Goal: Task Accomplishment & Management: Manage account settings

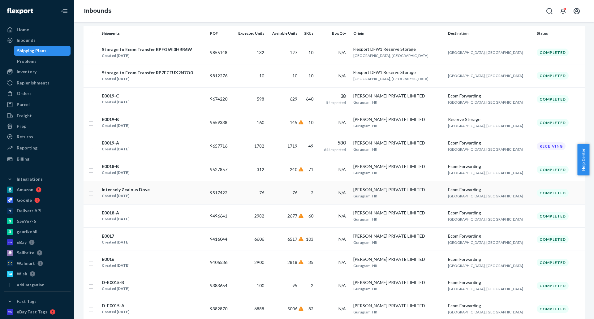
scroll to position [31, 0]
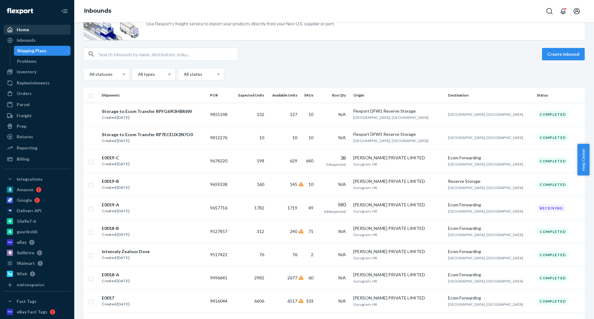
click at [32, 30] on div "Home" at bounding box center [37, 29] width 66 height 9
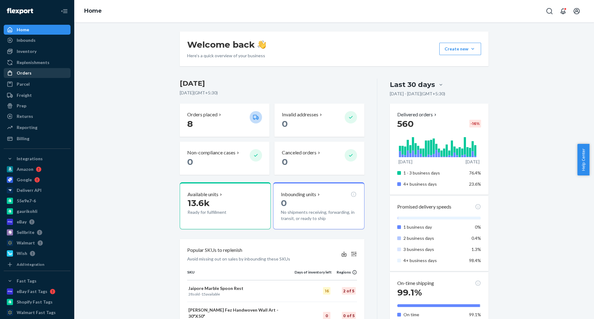
click at [42, 74] on div "Orders" at bounding box center [37, 73] width 66 height 9
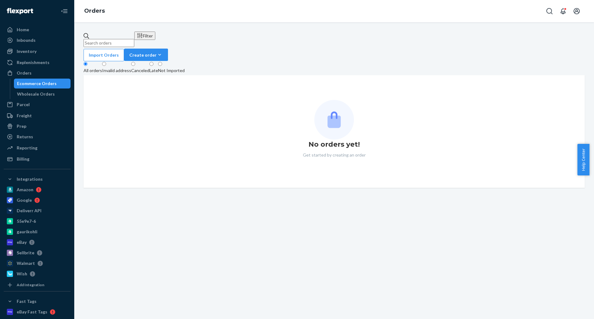
click at [134, 39] on input "text" at bounding box center [109, 43] width 51 height 8
paste input "[PERSON_NAME]"
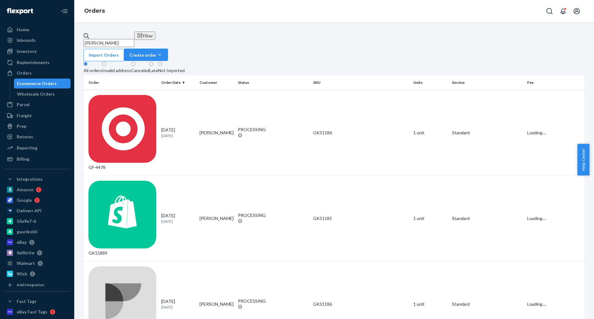
type input "[PERSON_NAME]"
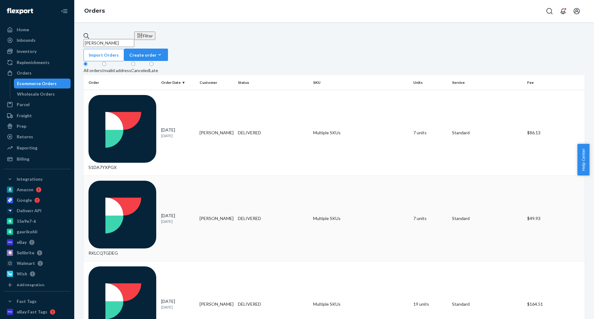
click at [210, 176] on td "[PERSON_NAME]" at bounding box center [216, 219] width 38 height 86
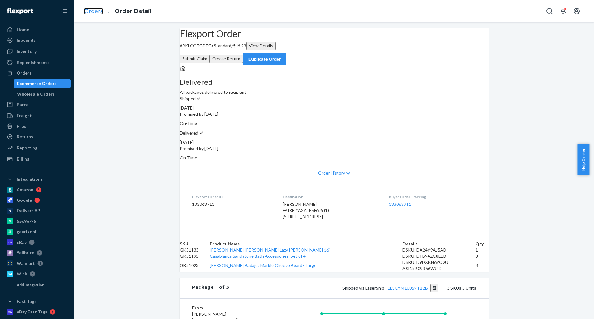
click at [92, 12] on link "Orders" at bounding box center [93, 11] width 19 height 7
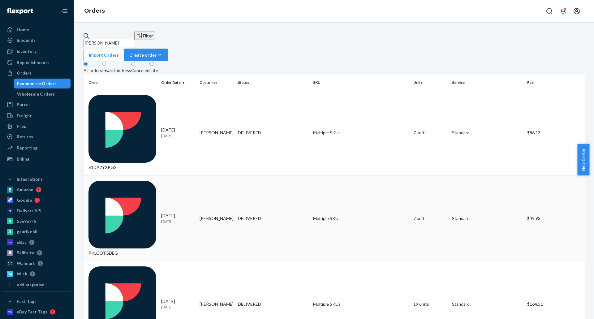
click at [212, 176] on td "[PERSON_NAME]" at bounding box center [216, 219] width 38 height 86
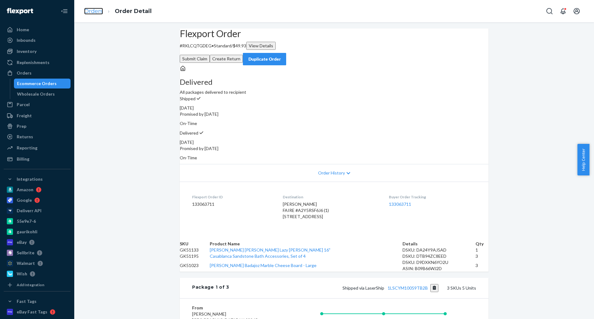
click at [91, 12] on link "Orders" at bounding box center [93, 11] width 19 height 7
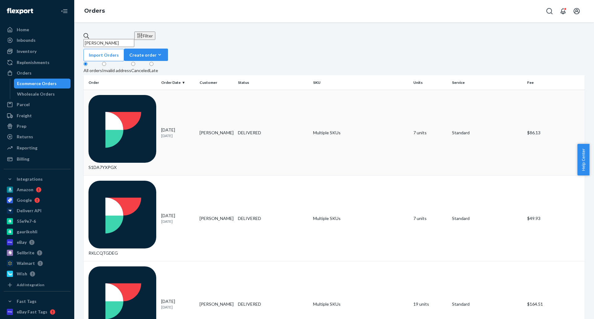
click at [203, 93] on td "[PERSON_NAME]" at bounding box center [216, 133] width 38 height 86
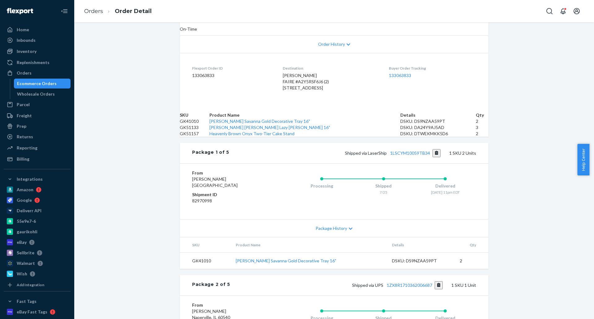
scroll to position [124, 0]
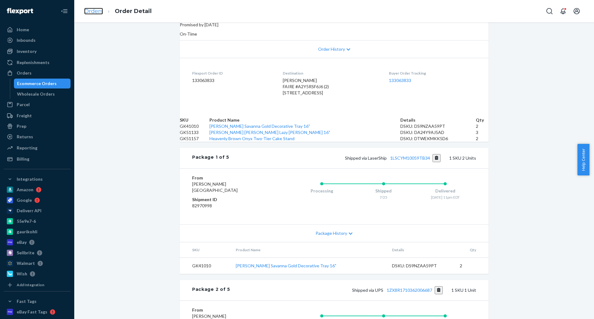
click at [97, 10] on link "Orders" at bounding box center [93, 11] width 19 height 7
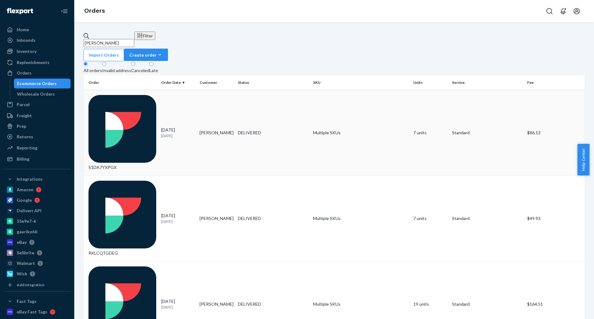
click at [173, 127] on div "[DATE] [DATE]" at bounding box center [177, 132] width 33 height 11
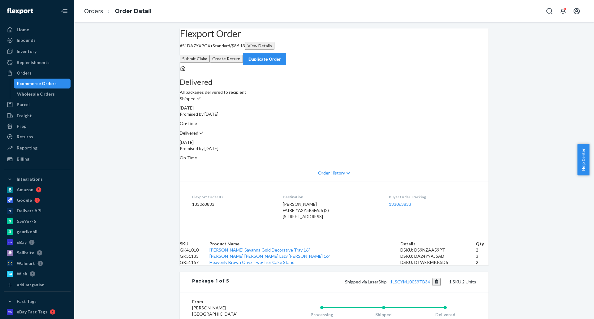
click at [281, 56] on div "Duplicate Order" at bounding box center [264, 59] width 33 height 6
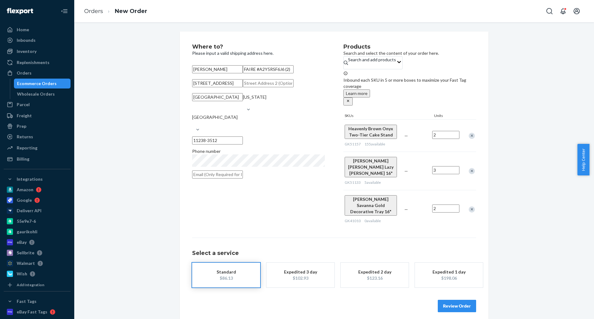
click at [469, 168] on div "Remove Item" at bounding box center [472, 171] width 6 height 6
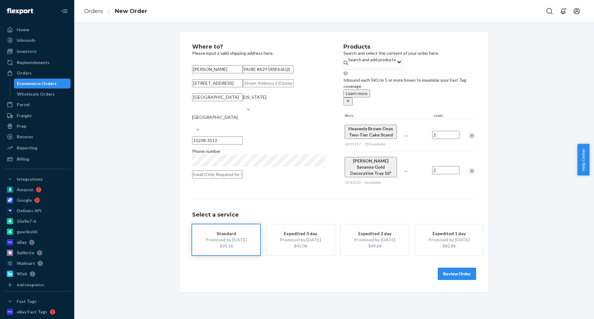
click at [469, 168] on div "Remove Item" at bounding box center [472, 171] width 6 height 6
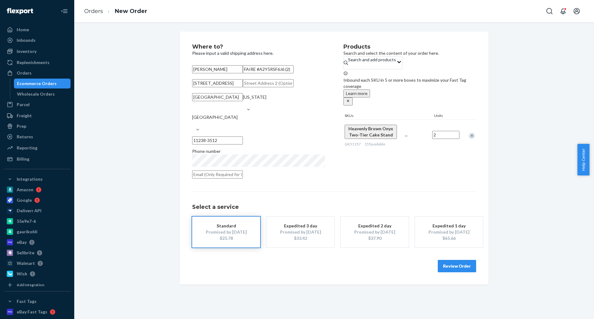
click at [446, 131] on input "2" at bounding box center [445, 135] width 27 height 8
type input "1"
click at [481, 125] on div "Where to? Please input a valid shipping address here. [PERSON_NAME] FAIRE #A2Y5…" at bounding box center [334, 158] width 309 height 253
click at [282, 73] on input "FAIRE #A2Y5RSF6J6 (2)" at bounding box center [268, 69] width 51 height 8
type input "FAIRE #A2Y5RSF6J6 (2)-R"
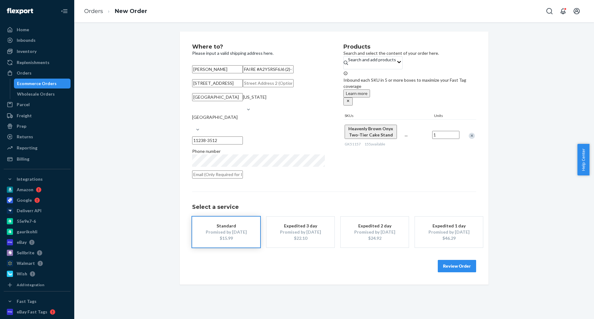
click at [468, 272] on button "Review Order" at bounding box center [457, 266] width 38 height 12
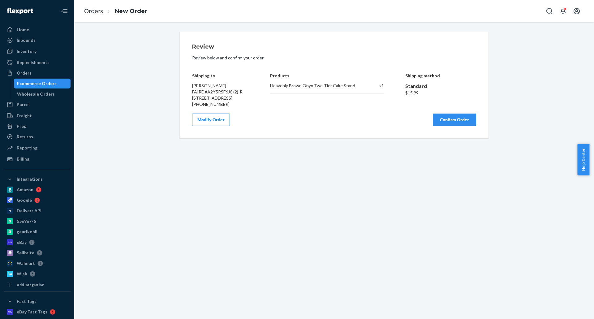
click at [458, 126] on button "Confirm Order" at bounding box center [454, 120] width 43 height 12
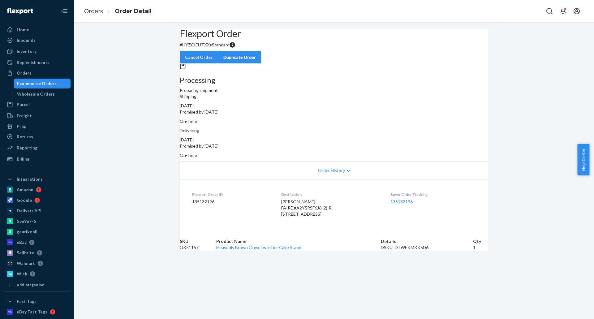
click at [146, 137] on div "Flexport Order # HYZCIEUTXX • Standard Cancel Order Duplicate Order Processing …" at bounding box center [334, 139] width 520 height 222
click at [93, 8] on link "Orders" at bounding box center [93, 11] width 19 height 7
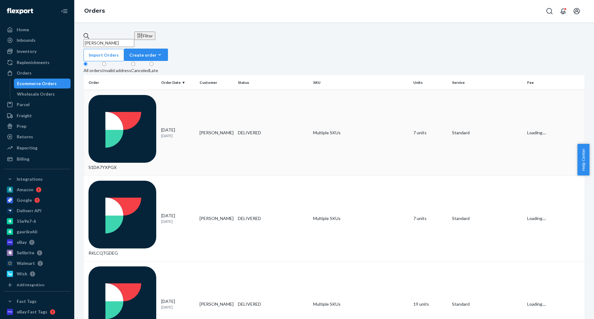
click at [215, 99] on td "[PERSON_NAME]" at bounding box center [216, 133] width 38 height 86
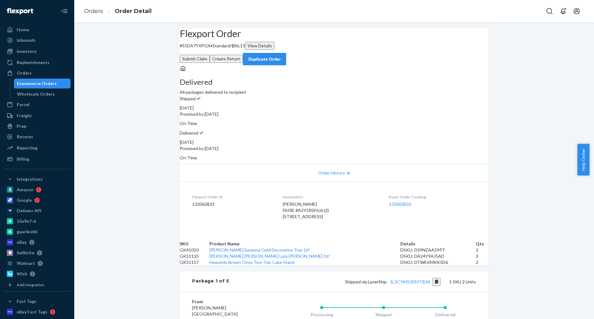
click at [210, 55] on button "Submit Claim" at bounding box center [195, 59] width 30 height 8
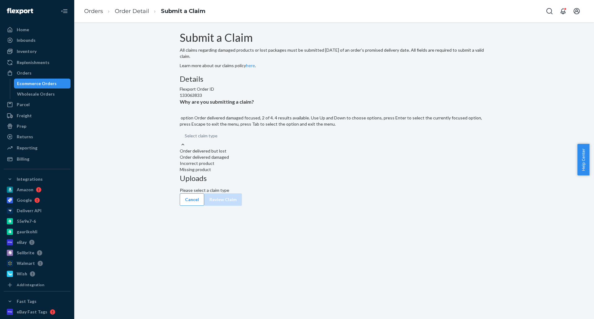
click at [284, 160] on div "Order delivered damaged" at bounding box center [334, 157] width 309 height 6
click at [218, 139] on input "Why are you submitting a claim? option Order delivered damaged focused, 2 of 4.…" at bounding box center [218, 136] width 1 height 6
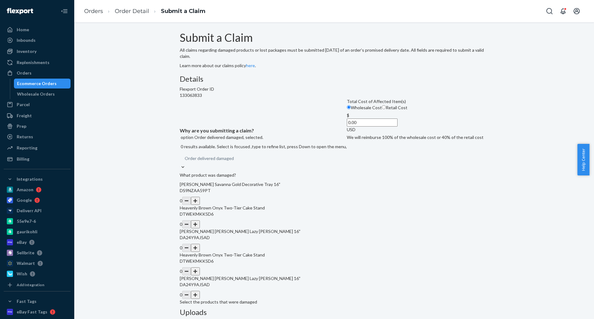
click at [386, 110] on span "Retail Cost" at bounding box center [397, 107] width 22 height 5
click at [382, 109] on input "Retail Cost" at bounding box center [384, 107] width 4 height 4
radio input "true"
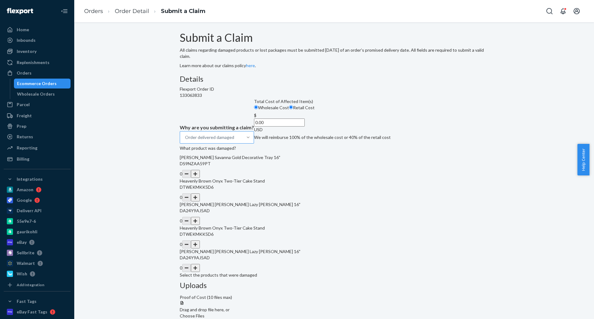
radio input "false"
drag, startPoint x: 258, startPoint y: 195, endPoint x: 332, endPoint y: 197, distance: 74.6
click at [332, 197] on div "Details Flexport Order ID 133063833 Why are you submitting a claim? Order deliv…" at bounding box center [334, 227] width 309 height 304
type input "129.90"
click at [100, 211] on div "Submit a Claim All claims regarding damaged products or lost packages must be s…" at bounding box center [334, 210] width 511 height 357
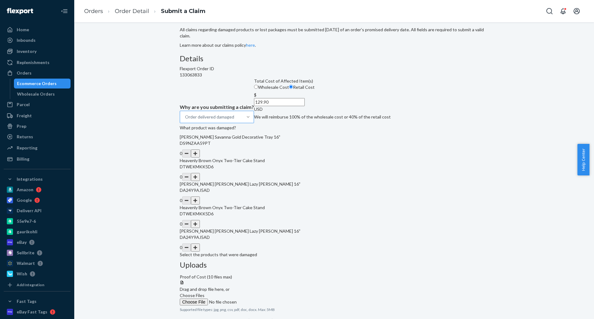
scroll to position [52, 0]
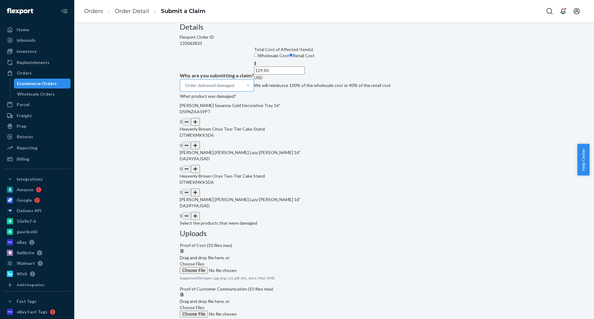
click at [200, 149] on button "button" at bounding box center [195, 145] width 9 height 8
click at [264, 261] on label "Choose Files" at bounding box center [222, 267] width 84 height 13
click at [264, 267] on input "Choose Files" at bounding box center [222, 270] width 84 height 7
click at [264, 311] on label "Choose Files" at bounding box center [222, 317] width 84 height 13
click at [264, 317] on input "Choose Files" at bounding box center [222, 320] width 84 height 7
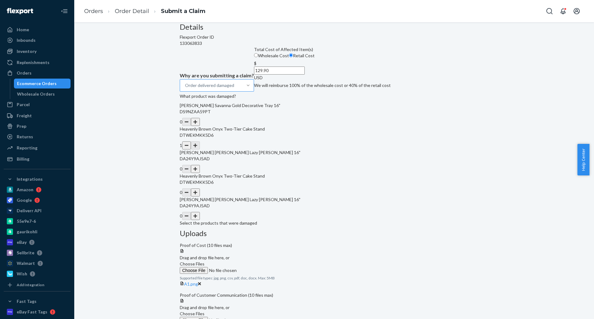
click at [205, 311] on span "Choose Files" at bounding box center [192, 313] width 25 height 5
click at [264, 317] on input "Choose Files" at bounding box center [222, 320] width 84 height 7
click at [136, 210] on div "Submit a Claim All claims regarding damaged products or lost packages must be s…" at bounding box center [334, 153] width 511 height 346
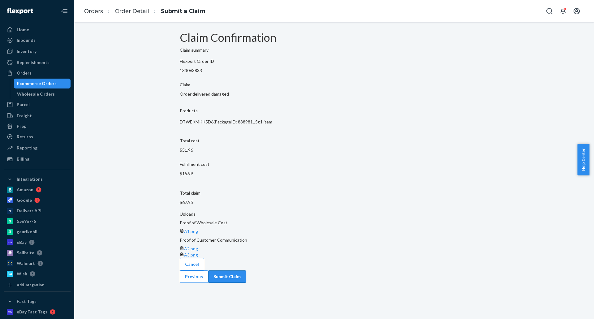
click at [246, 270] on button "Submit Claim" at bounding box center [227, 276] width 38 height 12
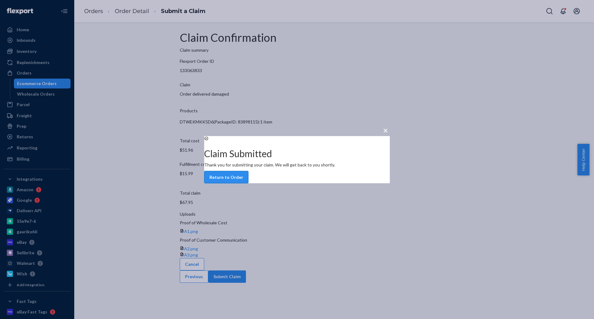
drag, startPoint x: 299, startPoint y: 182, endPoint x: 577, endPoint y: 167, distance: 278.0
click at [248, 182] on button "Return to Order" at bounding box center [226, 177] width 44 height 12
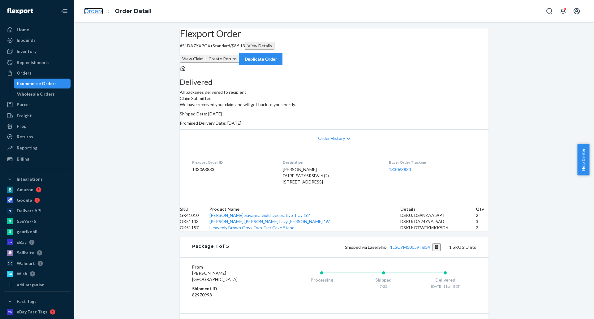
click at [91, 10] on link "Orders" at bounding box center [93, 11] width 19 height 7
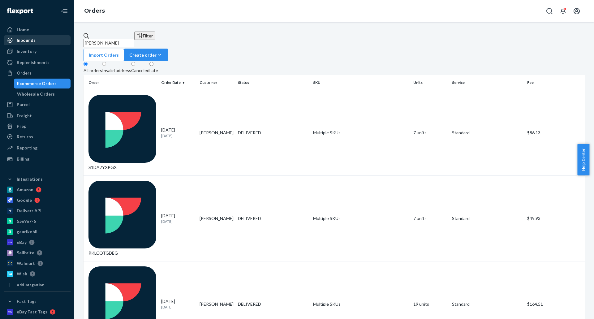
drag, startPoint x: 143, startPoint y: 38, endPoint x: 46, endPoint y: 36, distance: 96.6
click at [44, 38] on div "Home Inbounds Shipping Plans Problems Inventory Products Replenishments Orders …" at bounding box center [297, 159] width 594 height 319
paste input "[PERSON_NAME]"
type input "[PERSON_NAME]"
click at [213, 98] on td "[PERSON_NAME]" at bounding box center [216, 133] width 38 height 86
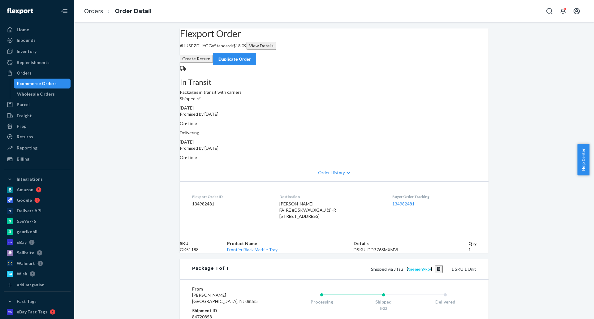
click at [420, 272] on link "9xjeejen9k5v" at bounding box center [420, 268] width 26 height 5
click at [89, 10] on link "Orders" at bounding box center [93, 11] width 19 height 7
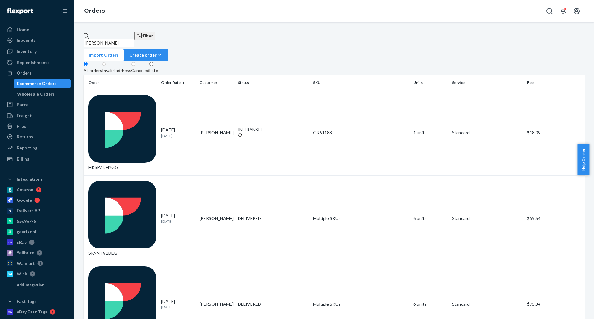
drag, startPoint x: 148, startPoint y: 37, endPoint x: 73, endPoint y: 38, distance: 74.9
click at [73, 38] on div "Home Inbounds Shipping Plans Problems Inventory Products Replenishments Orders …" at bounding box center [297, 159] width 594 height 319
paste input "[PERSON_NAME]"
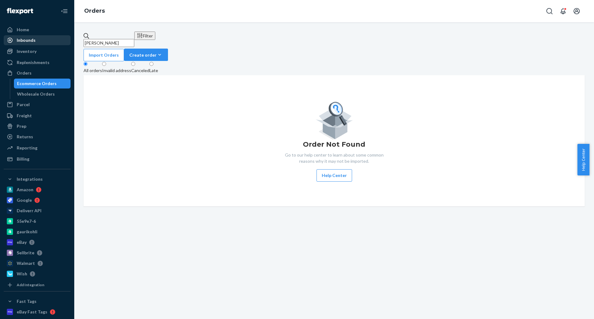
drag, startPoint x: 149, startPoint y: 38, endPoint x: 60, endPoint y: 39, distance: 89.1
click at [60, 39] on div "Home Inbounds Shipping Plans Problems Inventory Products Replenishments Orders …" at bounding box center [297, 159] width 594 height 319
paste input "The Lifestyled Co."
type input "The Lifestyled Co."
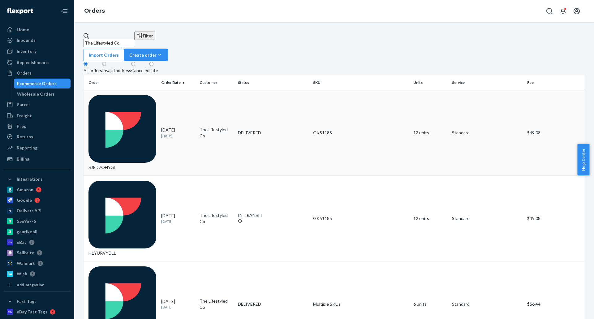
click at [239, 130] on div "DELIVERED" at bounding box center [273, 133] width 70 height 6
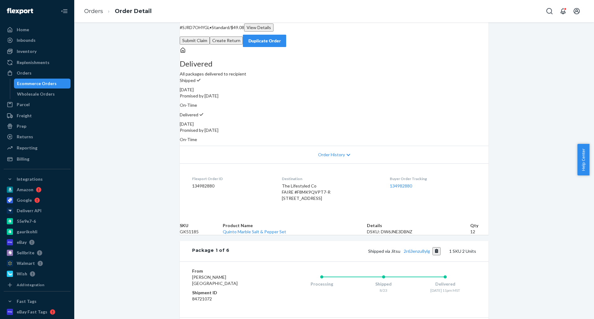
scroll to position [93, 0]
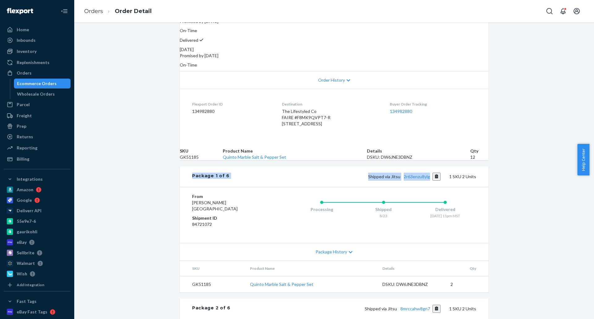
drag, startPoint x: 188, startPoint y: 199, endPoint x: 424, endPoint y: 215, distance: 236.3
click at [431, 187] on div "Package 1 of 6 Shipped via Jitsu 2r63enzu8ylg 1 SKU 2 Units" at bounding box center [334, 176] width 309 height 20
copy div "Package 1 of 6 Shipped via Jitsu 2r63enzu8ylg"
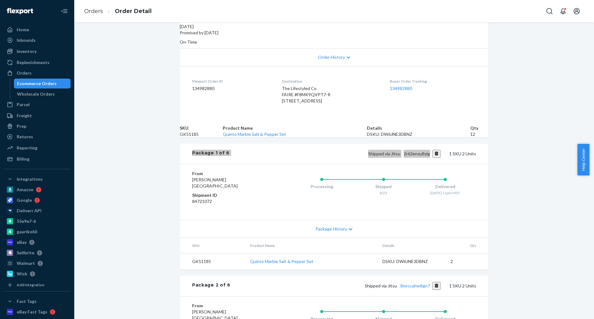
scroll to position [186, 0]
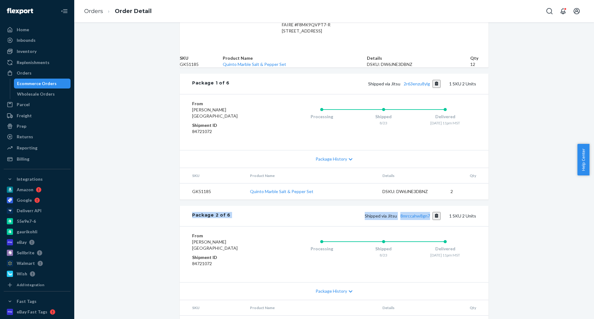
drag, startPoint x: 187, startPoint y: 239, endPoint x: 429, endPoint y: 240, distance: 242.0
click at [429, 226] on div "Package 2 of 6 Shipped via [GEOGRAPHIC_DATA] 8mrccahw8gn7 1 SKU 2 Units" at bounding box center [334, 216] width 309 height 20
copy div "Package 2 of 6 Shipped via Jitsu 8mrccahw8gn7"
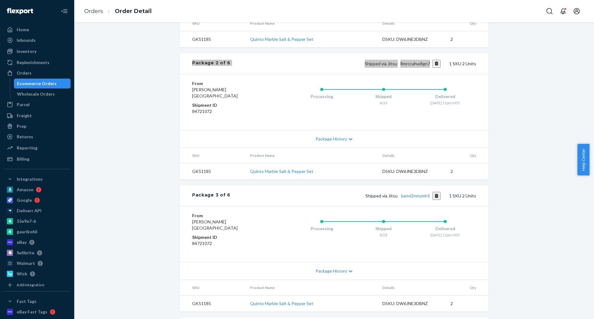
scroll to position [340, 0]
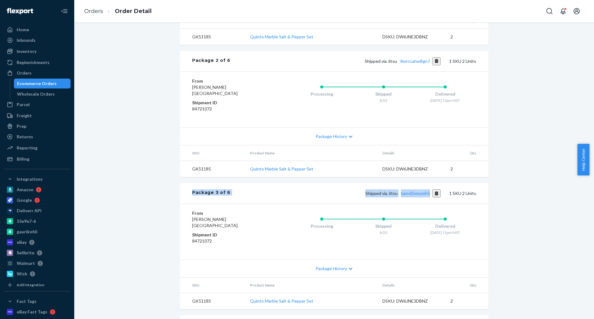
drag, startPoint x: 188, startPoint y: 212, endPoint x: 429, endPoint y: 220, distance: 241.2
click at [429, 204] on div "Package 3 of 6 Shipped via Jitsu banvl2nmymh5 1 SKU 2 Units" at bounding box center [334, 193] width 309 height 20
copy div "Package 3 of 6 Shipped via Jitsu banvl2nmymh5"
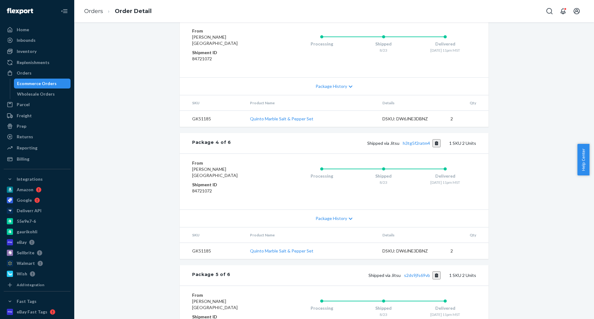
scroll to position [526, 0]
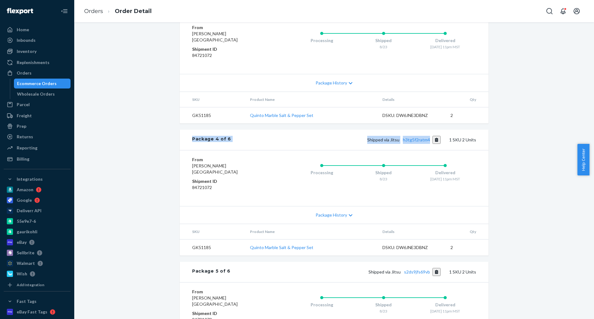
drag, startPoint x: 186, startPoint y: 165, endPoint x: 428, endPoint y: 169, distance: 242.0
click at [428, 150] on div "Package 4 of 6 Shipped via Jitsu h3tg5f2ratm4 1 SKU 2 Units" at bounding box center [334, 140] width 309 height 20
copy div "Package 4 of 6 Shipped via Jitsu h3tg5f2ratm4"
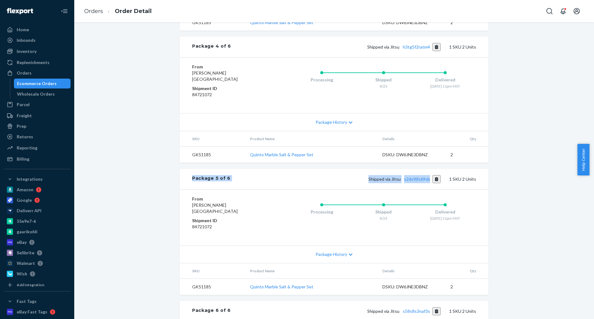
drag, startPoint x: 185, startPoint y: 200, endPoint x: 431, endPoint y: 229, distance: 247.1
click at [430, 189] on div "Package 5 of 6 Shipped via Jitsu s2ds9jfs69vb 1 SKU 2 Units" at bounding box center [334, 179] width 309 height 20
copy div "Package 5 of 6 Shipped via Jitsu s2ds9jfs69vb"
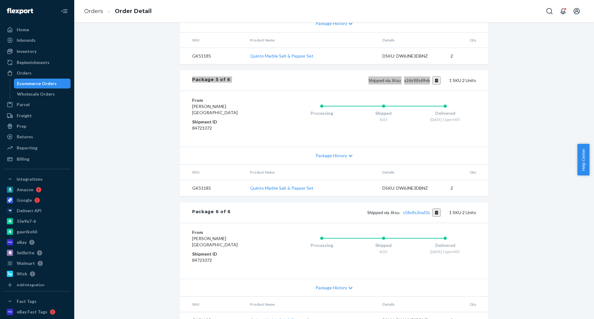
scroll to position [743, 0]
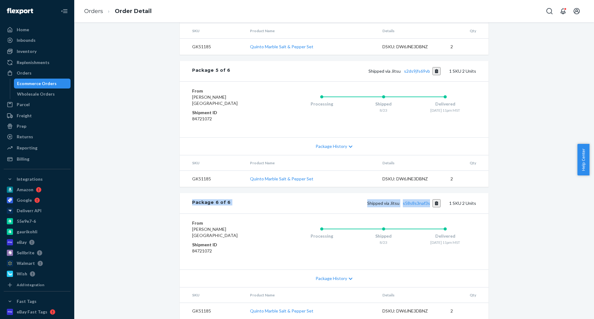
drag, startPoint x: 185, startPoint y: 211, endPoint x: 432, endPoint y: 221, distance: 246.5
click at [431, 214] on div "Package 6 of 6 Shipped via Jitsu s58s8s3naf3s 1 SKU 2 Units" at bounding box center [334, 203] width 309 height 20
copy div "Package 6 of 6 Shipped via Jitsu s58s8s3naf3s"
click at [96, 10] on link "Orders" at bounding box center [93, 11] width 19 height 7
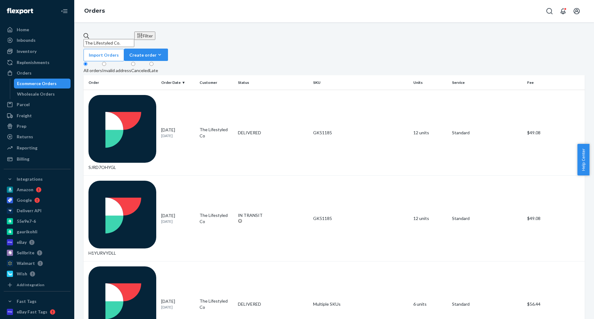
drag, startPoint x: 145, startPoint y: 38, endPoint x: 77, endPoint y: 46, distance: 67.9
click at [73, 39] on div "Home Inbounds Shipping Plans Problems Inventory Products Replenishments Orders …" at bounding box center [297, 159] width 594 height 319
paste input "Loop & Tie"
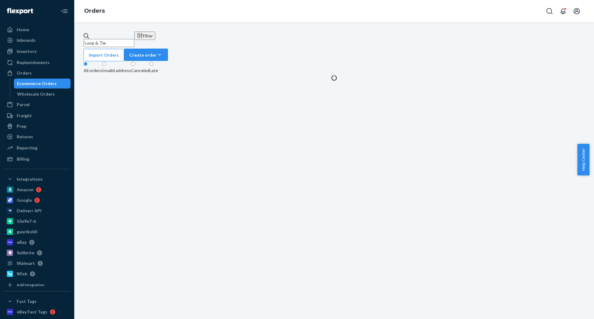
drag, startPoint x: 105, startPoint y: 35, endPoint x: 130, endPoint y: 55, distance: 32.4
click at [106, 39] on input "Loop & Tie" at bounding box center [109, 43] width 51 height 8
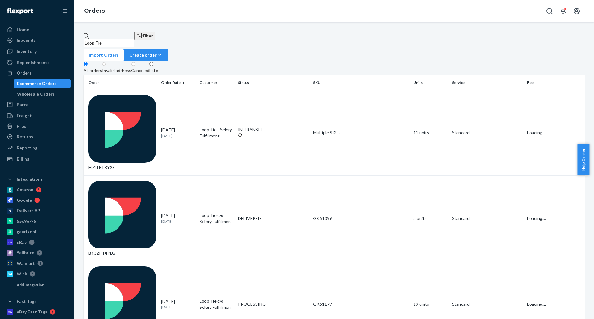
type input "Loop Tie"
click at [334, 94] on td "Multiple SKUs" at bounding box center [361, 133] width 100 height 86
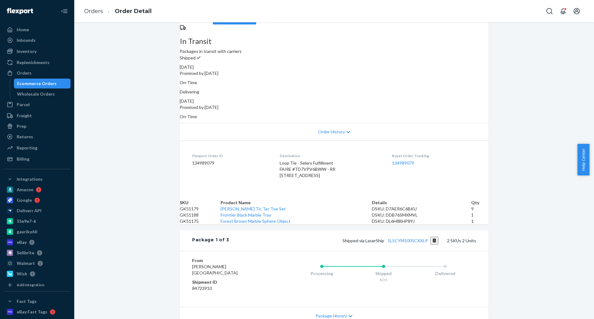
scroll to position [62, 0]
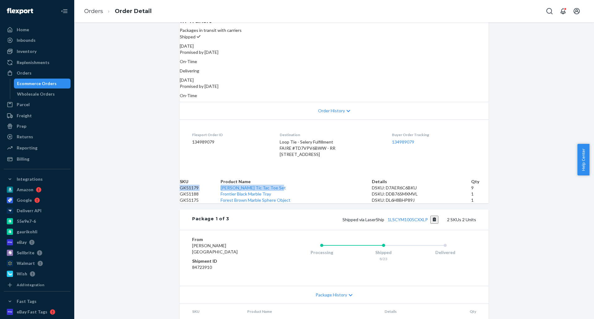
drag, startPoint x: 188, startPoint y: 207, endPoint x: 324, endPoint y: 210, distance: 135.6
click at [324, 191] on tr "GK51179 [PERSON_NAME] Tic Tac Toe Set DSKU: D7AER6C6BKU 9" at bounding box center [334, 188] width 309 height 6
copy tr "GK51179 [PERSON_NAME] Tic Tac Toe Set"
drag, startPoint x: 185, startPoint y: 226, endPoint x: 331, endPoint y: 223, distance: 145.5
click at [331, 197] on tr "GK51188 Frontier Black Marble Tray DSKU: DDB76SMXMVL 1" at bounding box center [334, 194] width 309 height 6
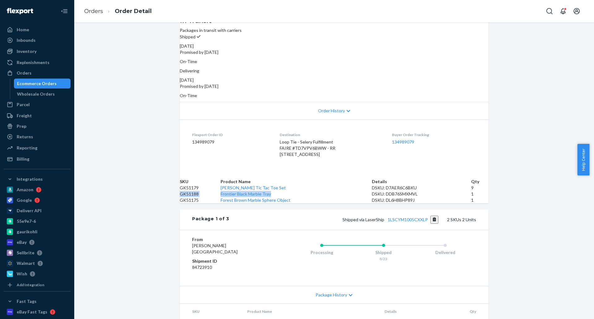
copy tr "GK51188 Frontier Black Marble Tray"
drag, startPoint x: 188, startPoint y: 239, endPoint x: 331, endPoint y: 237, distance: 143.3
click at [331, 203] on tr "GK51175 Forest Brown Marble Sphere Object DSKU: DL6H8BHP89J 1" at bounding box center [334, 200] width 309 height 6
copy tr "GK51175 Forest Brown Marble Sphere Object"
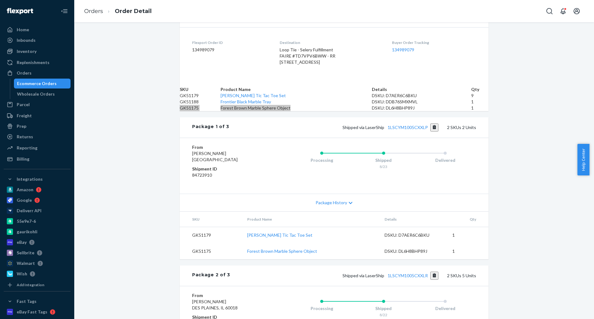
scroll to position [155, 0]
drag, startPoint x: 188, startPoint y: 188, endPoint x: 185, endPoint y: 181, distance: 7.1
click at [188, 188] on div "From [PERSON_NAME] [GEOGRAPHIC_DATA] Shipment ID 84723910 Processing Shipped 8/…" at bounding box center [334, 165] width 309 height 56
drag, startPoint x: 194, startPoint y: 171, endPoint x: 429, endPoint y: 178, distance: 235.3
click at [429, 137] on div "Package 1 of 3 Shipped via LaserShip 1LSCYM1005CXXLP 2 SKUs 2 Units" at bounding box center [334, 127] width 309 height 20
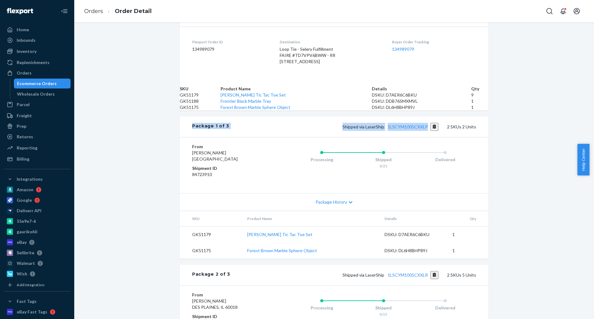
copy div "Package 1 of 3 Shipped via LaserShip 1LSCYM1005CXXLP"
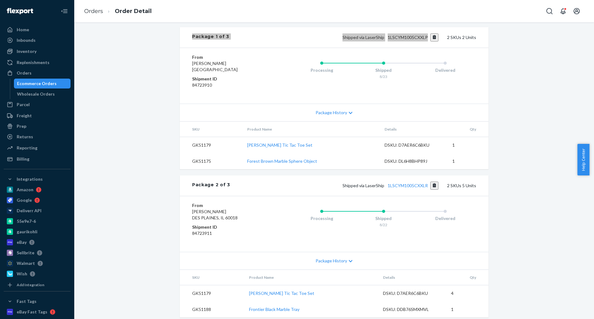
scroll to position [248, 0]
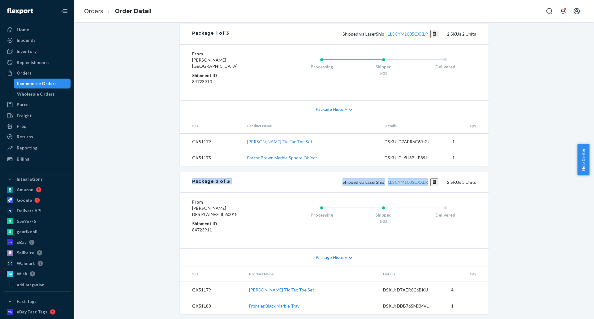
drag, startPoint x: 183, startPoint y: 227, endPoint x: 427, endPoint y: 225, distance: 243.8
click at [427, 192] on div "Package 2 of 3 Shipped via LaserShip 1LSCYM1005CXXLR 2 SKUs 5 Units" at bounding box center [334, 182] width 309 height 20
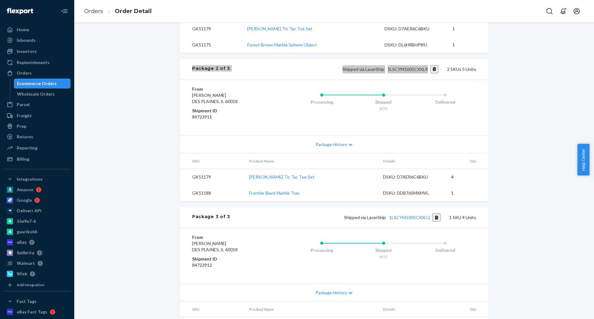
scroll to position [371, 0]
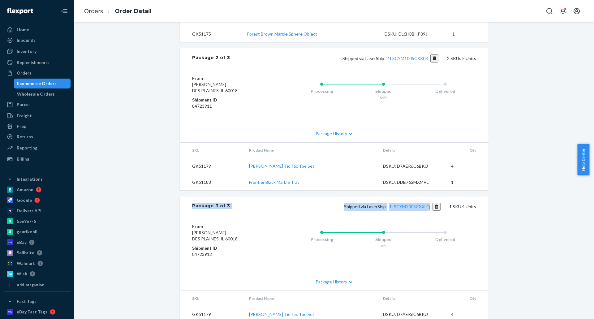
drag, startPoint x: 202, startPoint y: 250, endPoint x: 431, endPoint y: 252, distance: 228.4
click at [431, 217] on div "Package 3 of 3 Shipped via LaserShip 1LSCYM1005CXXLQ 1 SKU 4 Units" at bounding box center [334, 206] width 309 height 20
click at [97, 10] on link "Orders" at bounding box center [93, 11] width 19 height 7
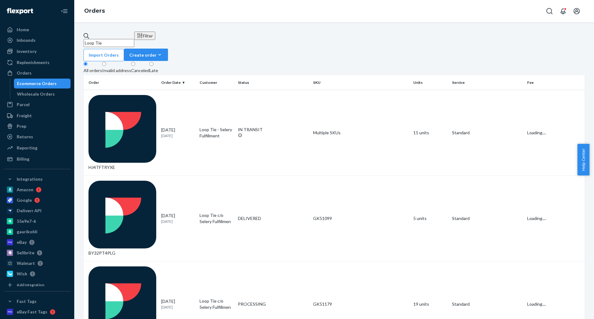
drag, startPoint x: 127, startPoint y: 39, endPoint x: 69, endPoint y: 39, distance: 58.5
click at [69, 39] on div "Home Inbounds Shipping Plans Problems Inventory Products Replenishments Orders …" at bounding box center [297, 159] width 594 height 319
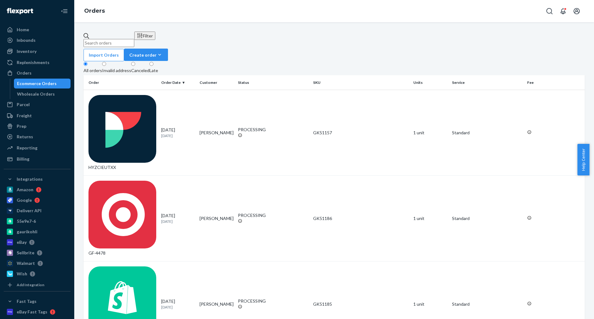
paste input "[PERSON_NAME]"
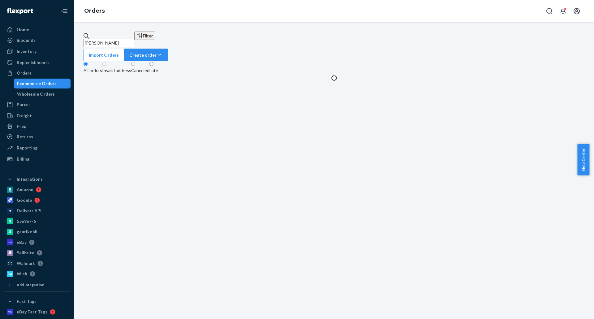
type input "[PERSON_NAME]"
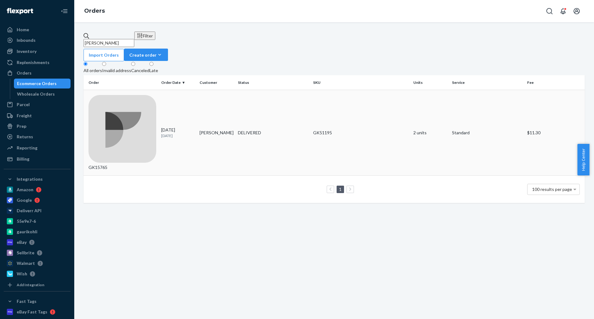
click at [218, 96] on td "[PERSON_NAME]" at bounding box center [216, 133] width 38 height 86
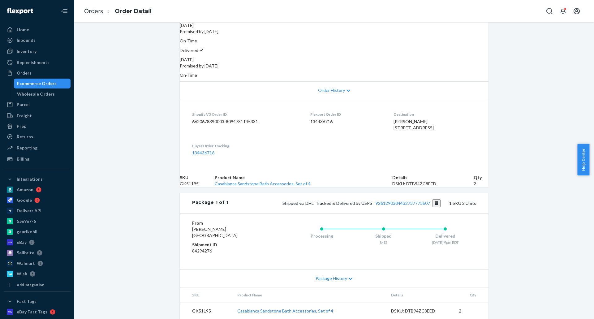
scroll to position [114, 0]
click at [410, 201] on link "9261290304432737775607" at bounding box center [403, 203] width 54 height 5
click at [199, 181] on td "GK51195" at bounding box center [197, 184] width 35 height 6
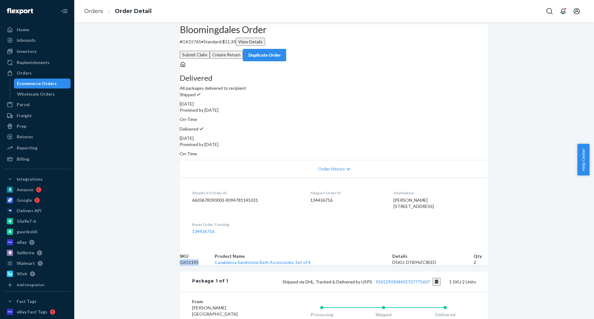
scroll to position [0, 0]
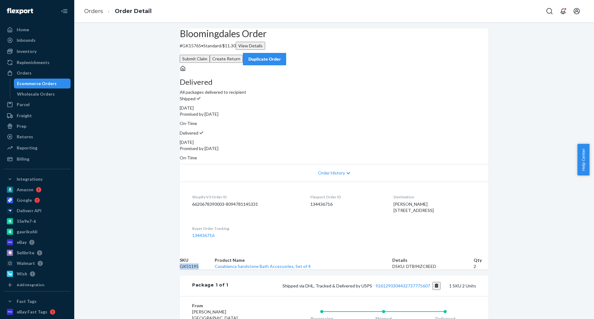
drag, startPoint x: 376, startPoint y: 52, endPoint x: 489, endPoint y: 61, distance: 113.6
click at [210, 55] on button "Submit Claim" at bounding box center [195, 59] width 30 height 8
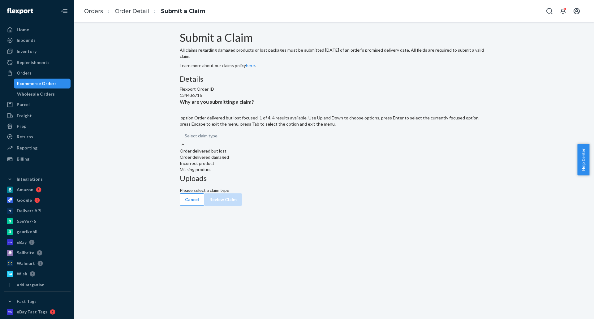
click at [186, 148] on div at bounding box center [183, 144] width 6 height 6
click at [218, 139] on input "Why are you submitting a claim? option Order delivered but lost focused, 1 of 4…" at bounding box center [218, 136] width 1 height 6
click at [272, 173] on div "Missing product" at bounding box center [334, 169] width 309 height 6
click at [218, 139] on input "Why are you submitting a claim? option Missing product focused, 4 of 4. 4 resul…" at bounding box center [218, 136] width 1 height 6
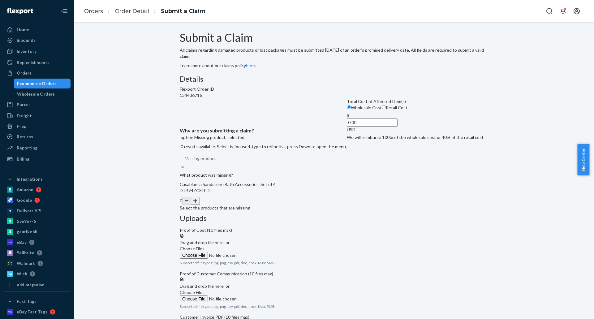
click at [386, 110] on span "Retail Cost" at bounding box center [397, 107] width 22 height 5
click at [382, 109] on input "Retail Cost" at bounding box center [384, 107] width 4 height 4
radio input "true"
radio input "false"
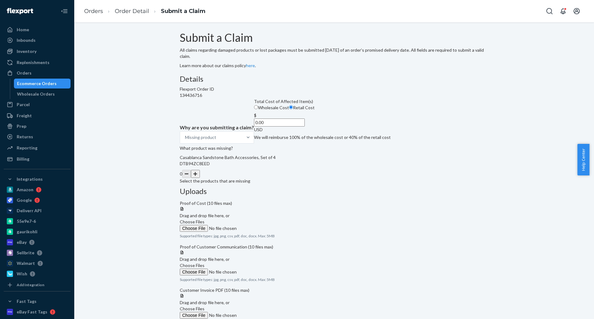
drag, startPoint x: 266, startPoint y: 191, endPoint x: 347, endPoint y: 191, distance: 80.8
click at [347, 191] on div "Details Flexport Order ID 134436716 Why are you submitting a claim? Missing pro…" at bounding box center [334, 206] width 309 height 262
type input "259.80"
click at [200, 178] on button "button" at bounding box center [195, 174] width 9 height 8
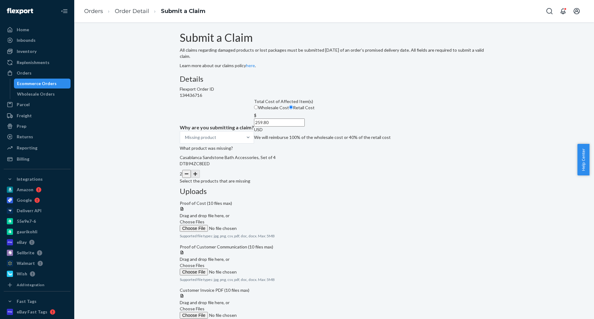
click at [205, 219] on span "Choose Files" at bounding box center [192, 221] width 25 height 5
click at [264, 225] on input "Choose Files" at bounding box center [222, 228] width 84 height 7
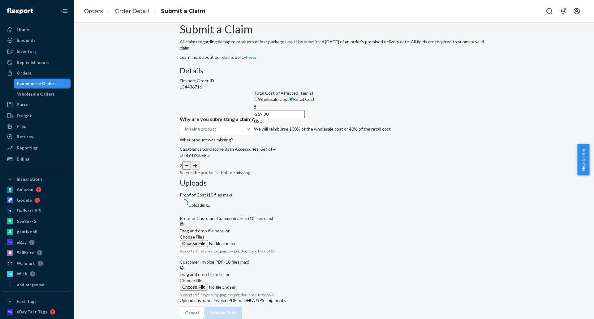
scroll to position [63, 0]
click at [205, 234] on span "Choose Files" at bounding box center [192, 236] width 25 height 5
click at [264, 240] on input "Choose Files" at bounding box center [222, 243] width 84 height 7
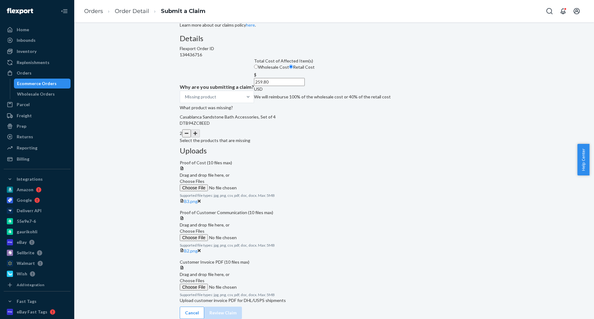
click at [264, 234] on input "Choose Files" at bounding box center [222, 237] width 84 height 7
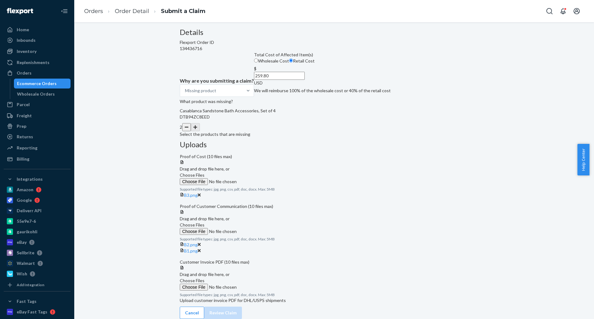
scroll to position [135, 0]
click at [205, 278] on span "Choose Files" at bounding box center [192, 280] width 25 height 5
click at [264, 284] on input "Choose Files" at bounding box center [222, 287] width 84 height 7
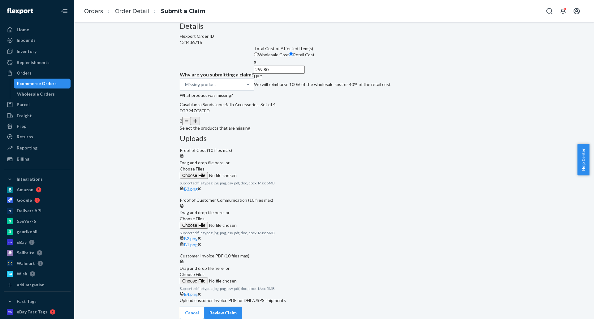
scroll to position [159, 0]
click at [242, 307] on button "Review Claim" at bounding box center [223, 313] width 38 height 12
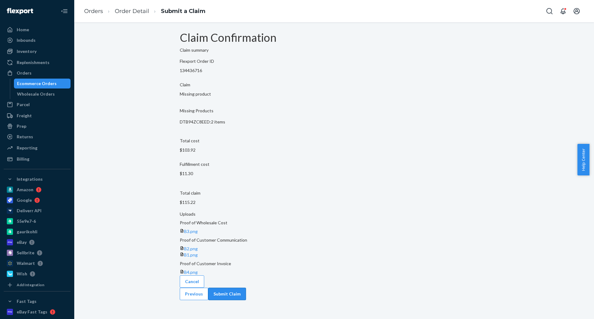
click at [246, 288] on button "Submit Claim" at bounding box center [227, 294] width 38 height 12
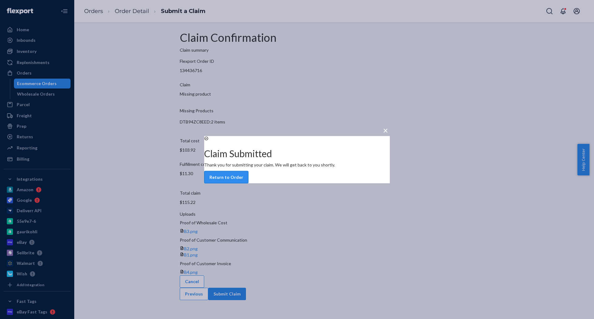
click at [248, 183] on button "Return to Order" at bounding box center [226, 177] width 44 height 12
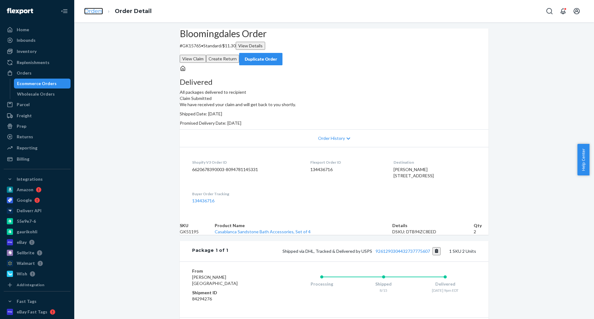
click at [97, 9] on link "Orders" at bounding box center [93, 11] width 19 height 7
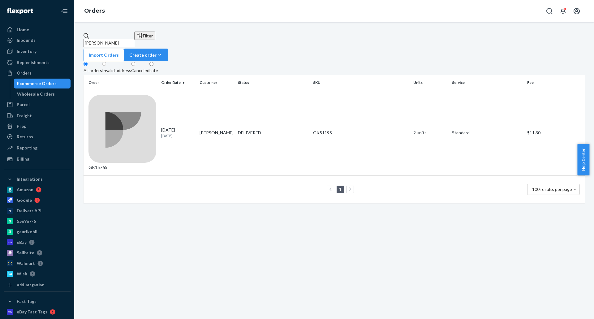
drag, startPoint x: 142, startPoint y: 40, endPoint x: 84, endPoint y: 41, distance: 57.3
click at [84, 41] on input "[PERSON_NAME]" at bounding box center [109, 43] width 51 height 8
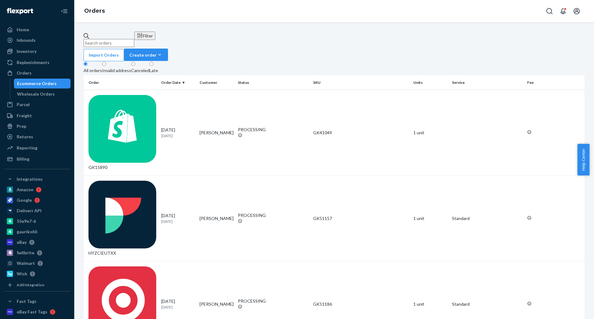
click at [343, 49] on div "Import Orders Create order Ecommerce order Removal order" at bounding box center [334, 55] width 501 height 13
click at [35, 30] on div "Home" at bounding box center [37, 29] width 66 height 9
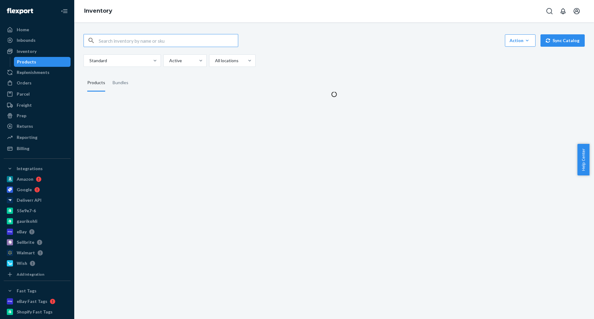
click at [161, 39] on input "text" at bounding box center [168, 40] width 139 height 12
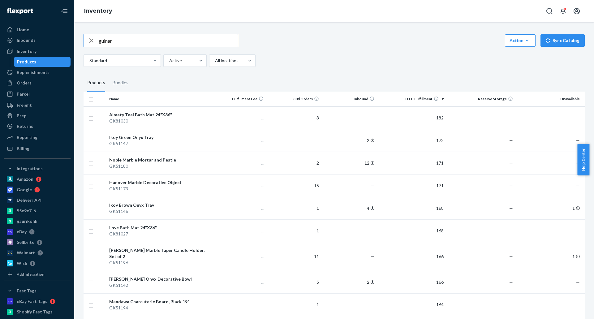
type input "gulnar"
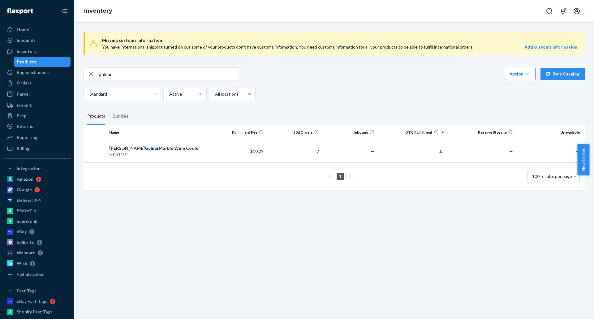
click at [92, 74] on icon "button" at bounding box center [91, 74] width 7 height 12
click at [139, 74] on input "text" at bounding box center [168, 74] width 139 height 12
